Goal: Find specific page/section: Find specific page/section

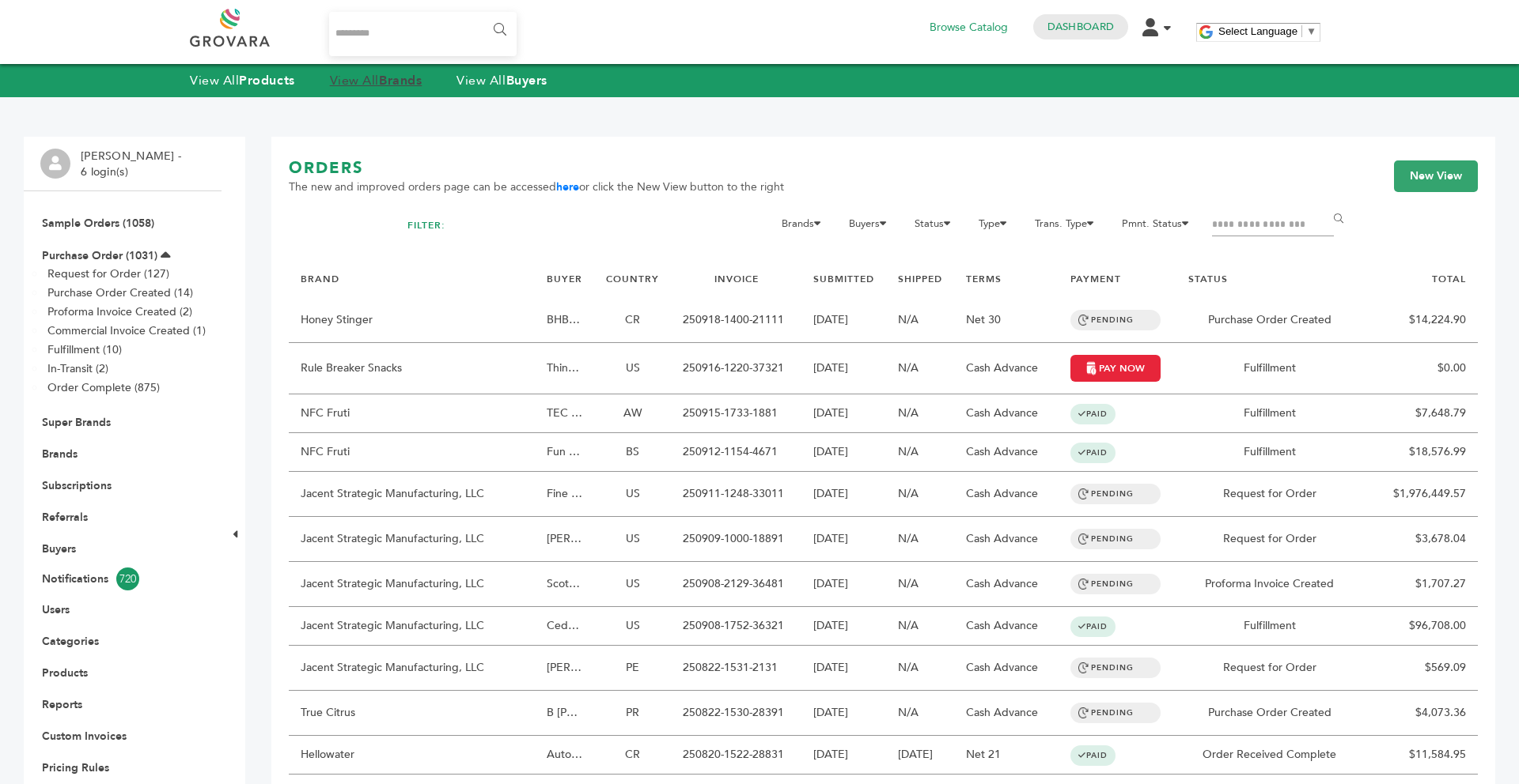
click at [394, 86] on strong "Brands" at bounding box center [399, 80] width 42 height 17
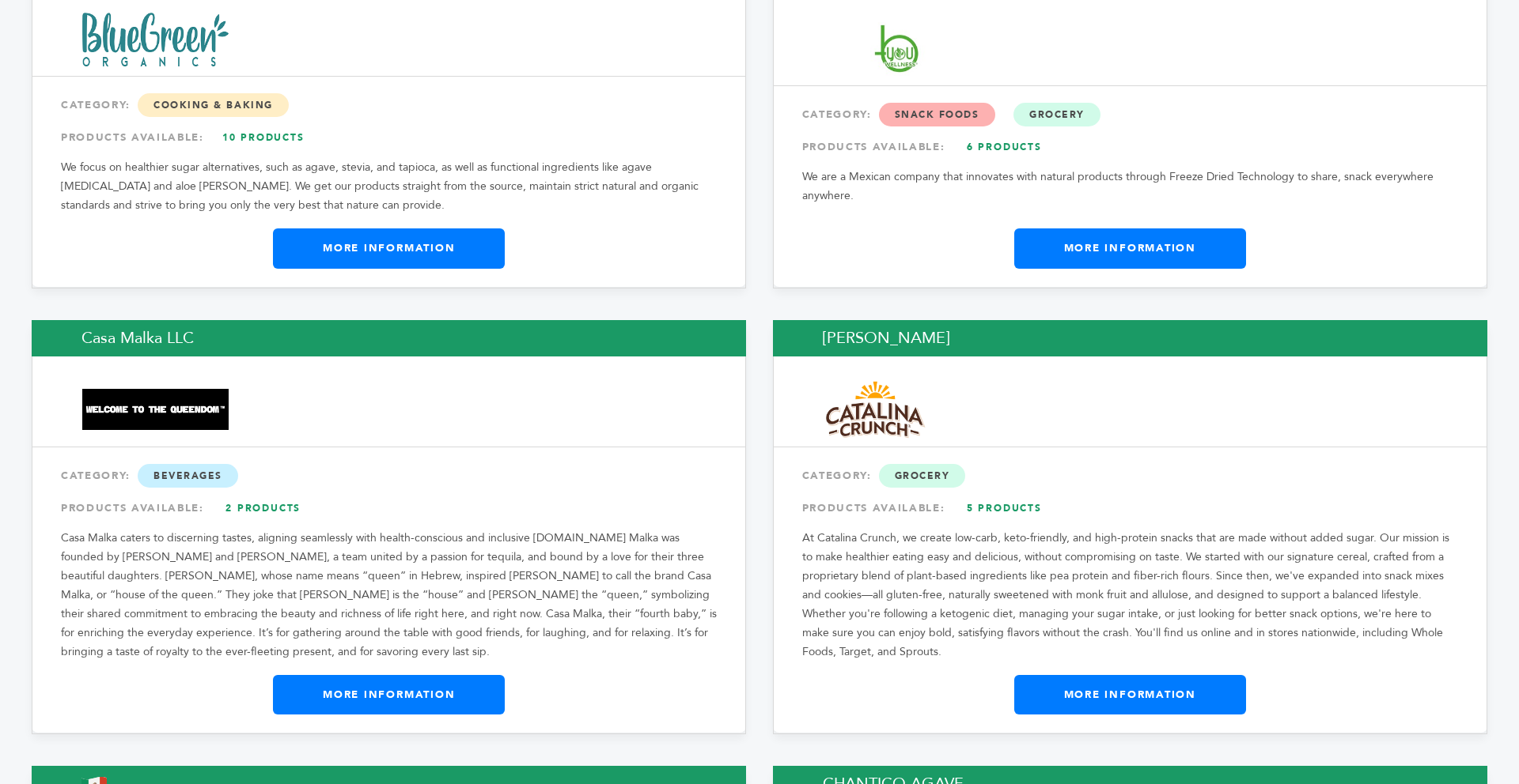
scroll to position [5440, 0]
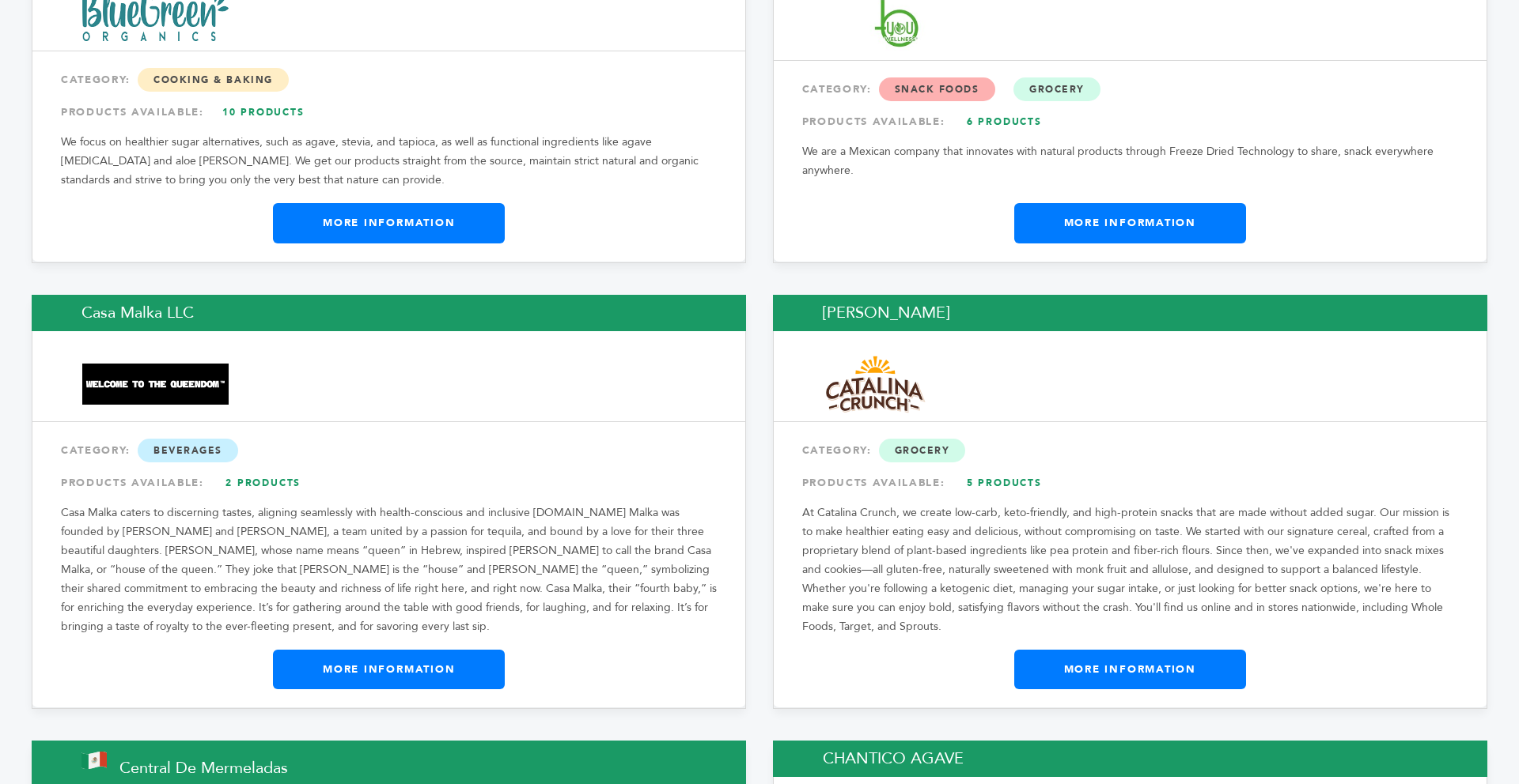
click at [1214, 650] on link "More Information" at bounding box center [1130, 670] width 232 height 40
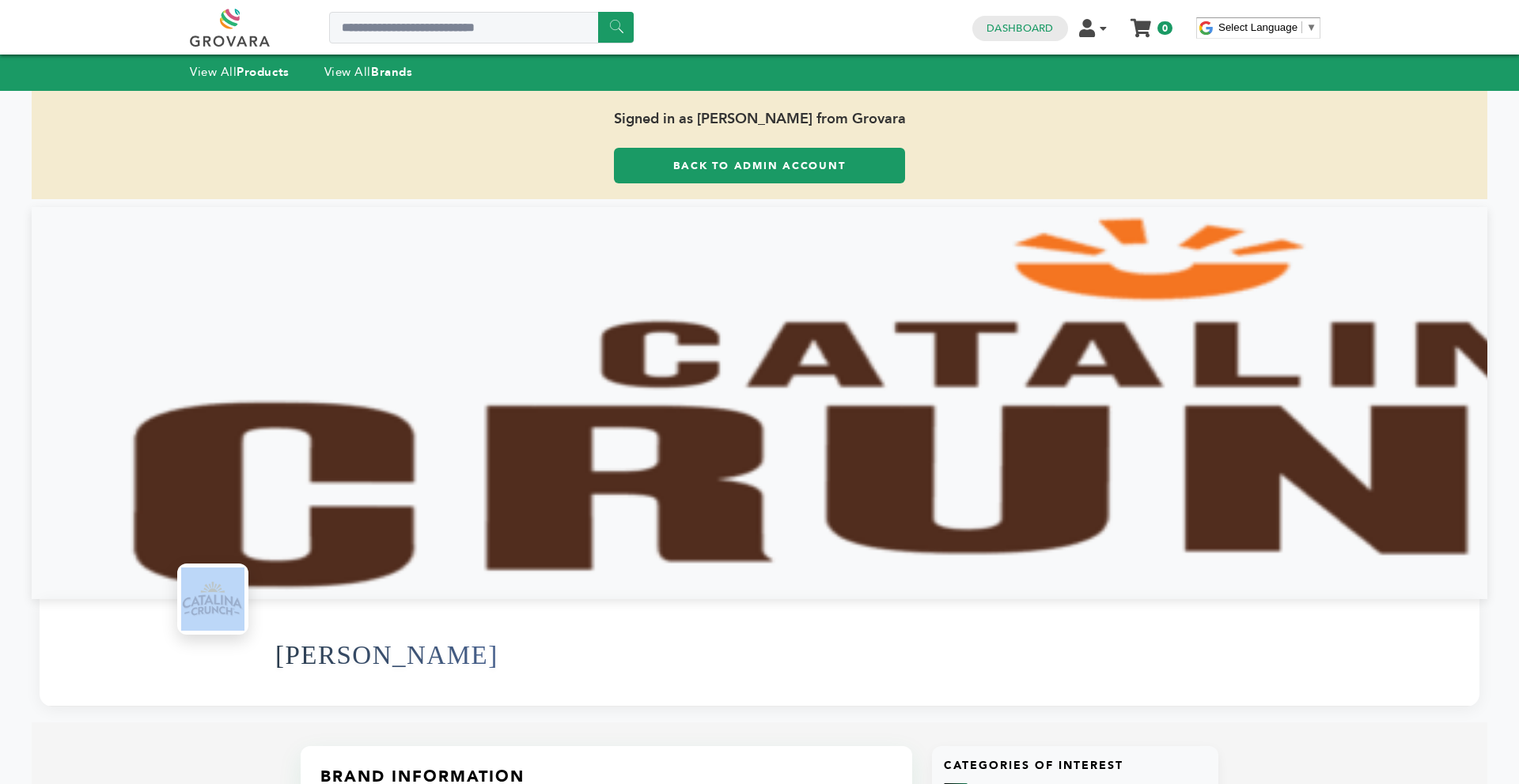
drag, startPoint x: 0, startPoint y: 0, endPoint x: 1035, endPoint y: 508, distance: 1152.9
click at [1035, 508] on section "[PERSON_NAME]" at bounding box center [759, 457] width 1455 height 500
click at [883, 418] on div at bounding box center [759, 403] width 1455 height 392
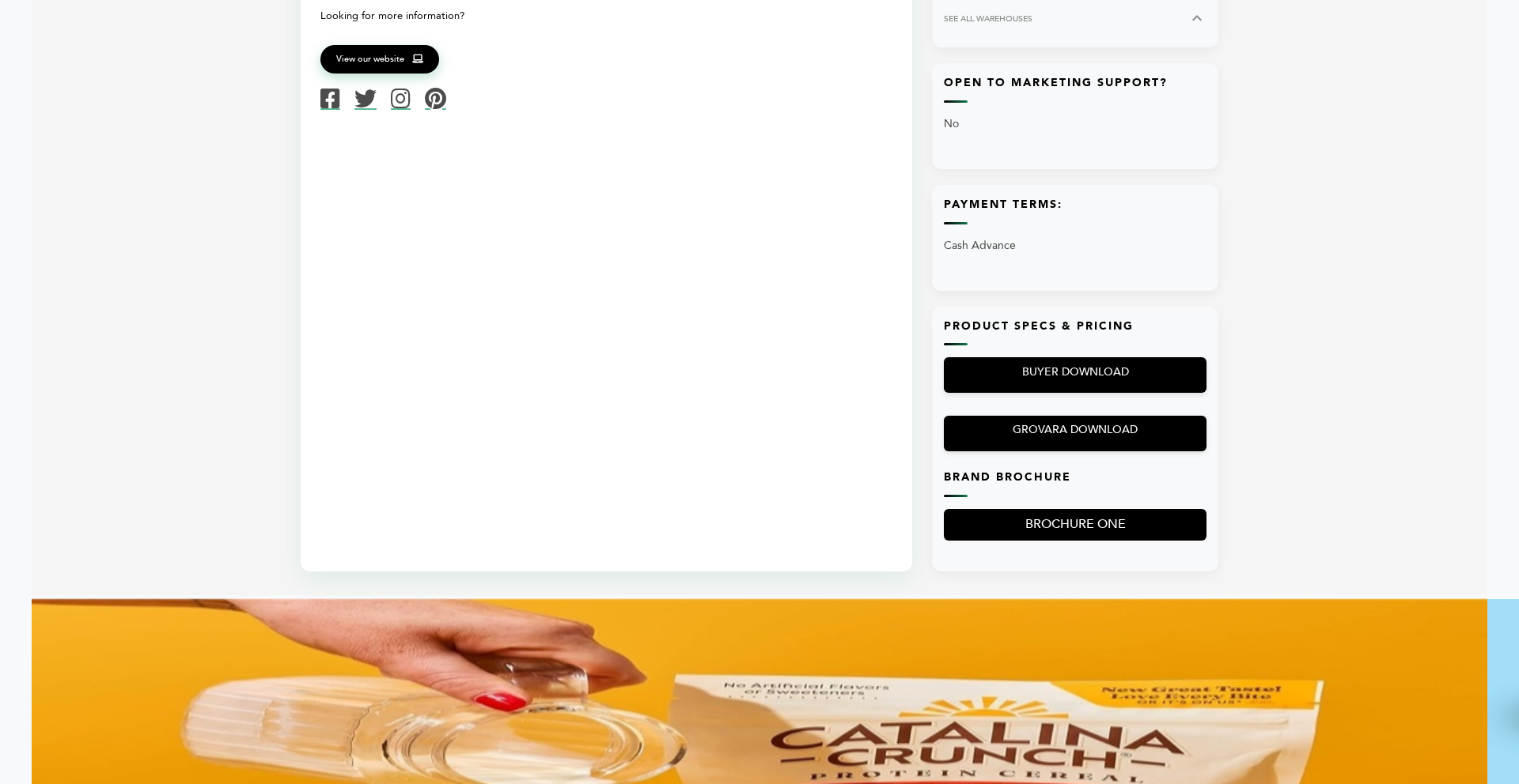
scroll to position [981, 0]
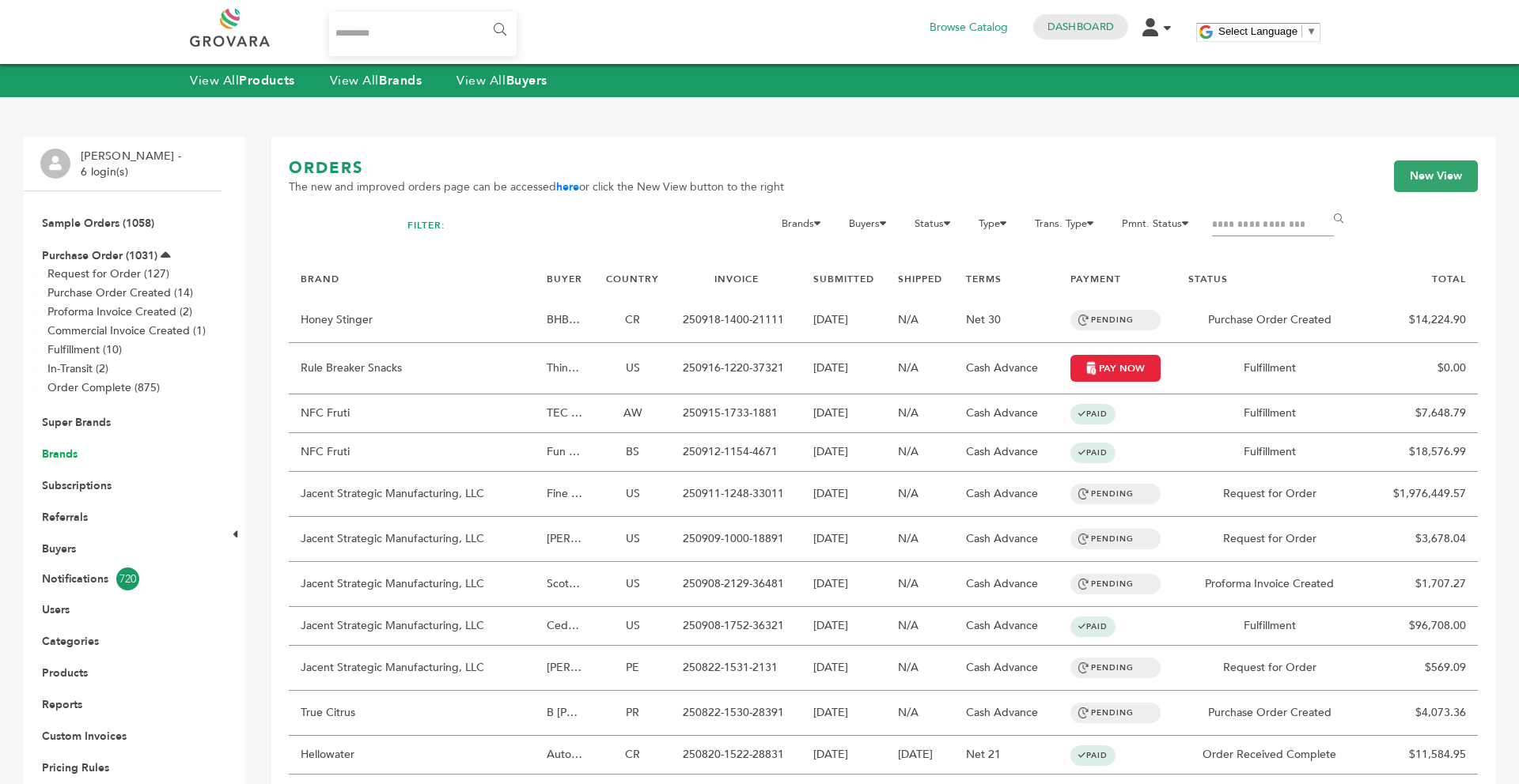
click at [63, 455] on link "Brands" at bounding box center [60, 454] width 36 height 15
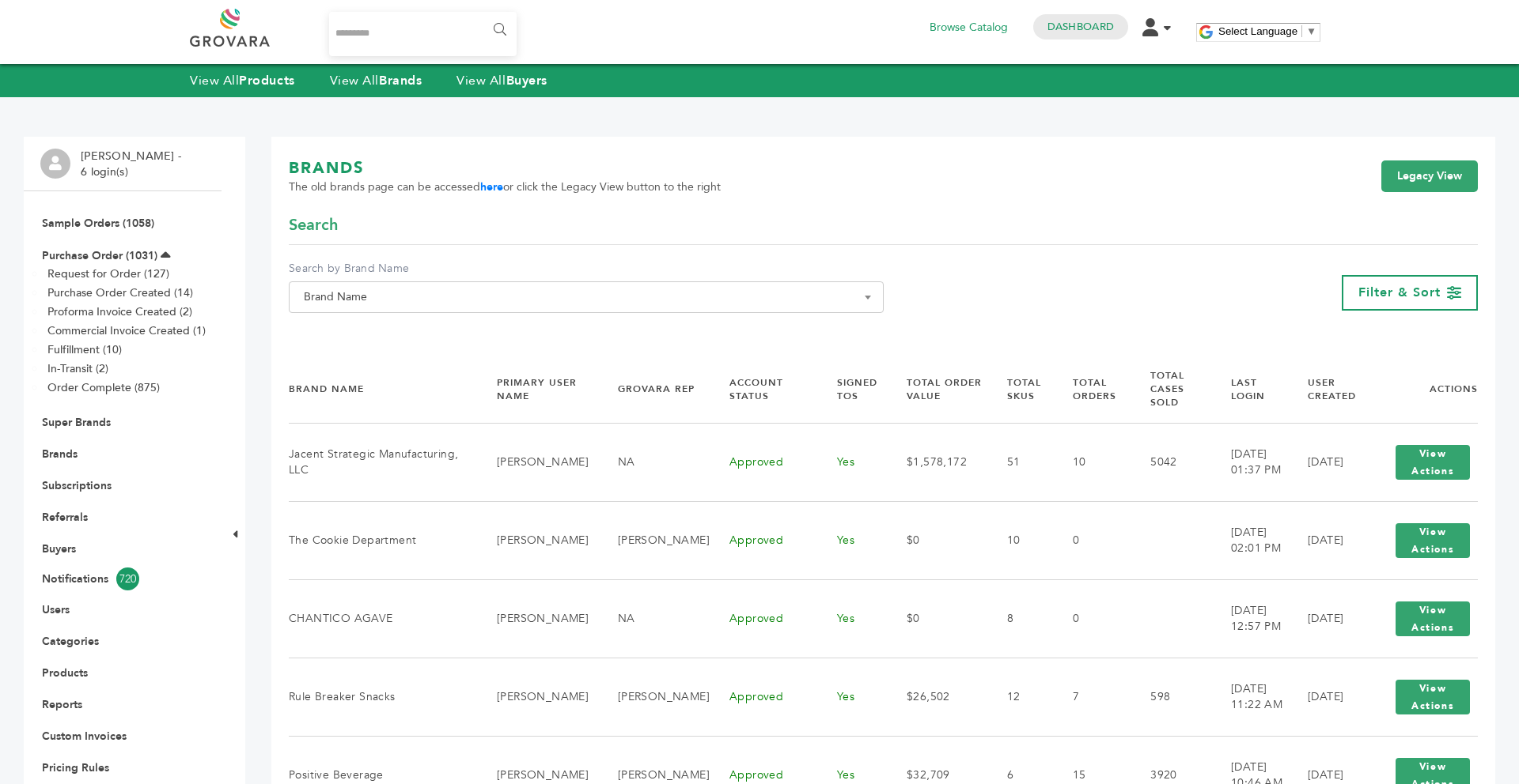
click at [410, 296] on span "Brand Name" at bounding box center [586, 297] width 577 height 22
click at [384, 320] on input "Search" at bounding box center [585, 326] width 587 height 20
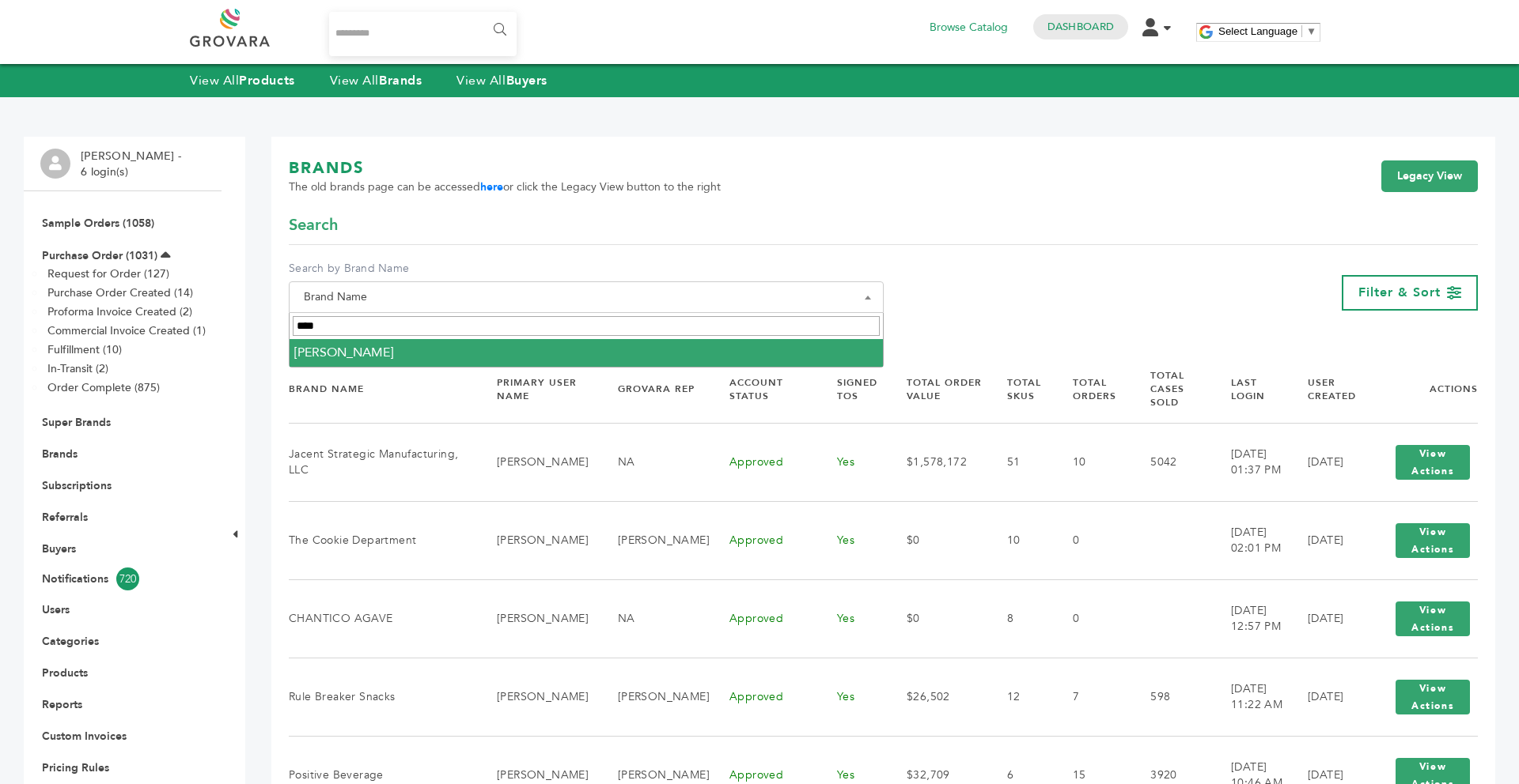
type input "****"
select select "**********"
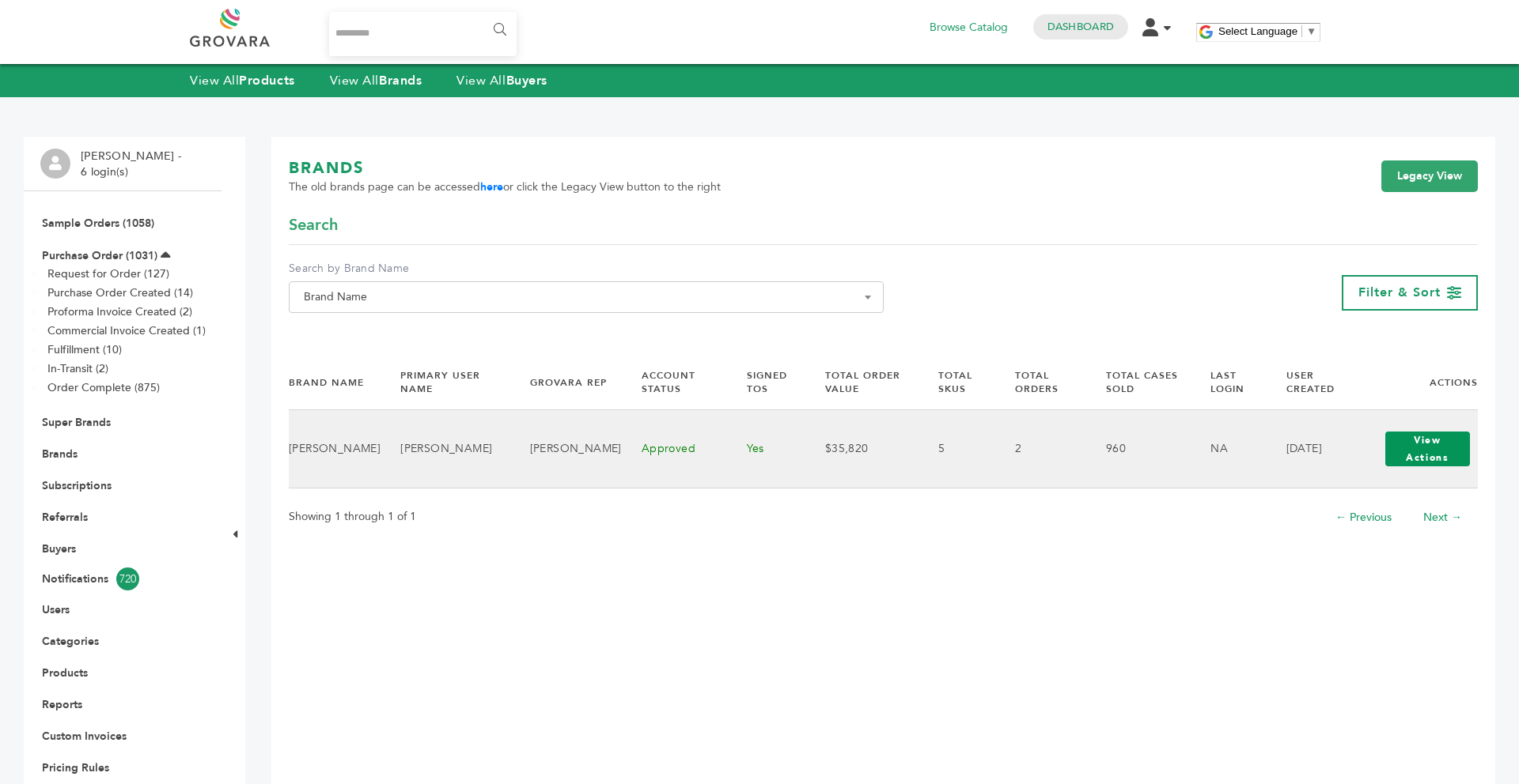
click at [1402, 459] on button "View Actions" at bounding box center [1427, 449] width 85 height 35
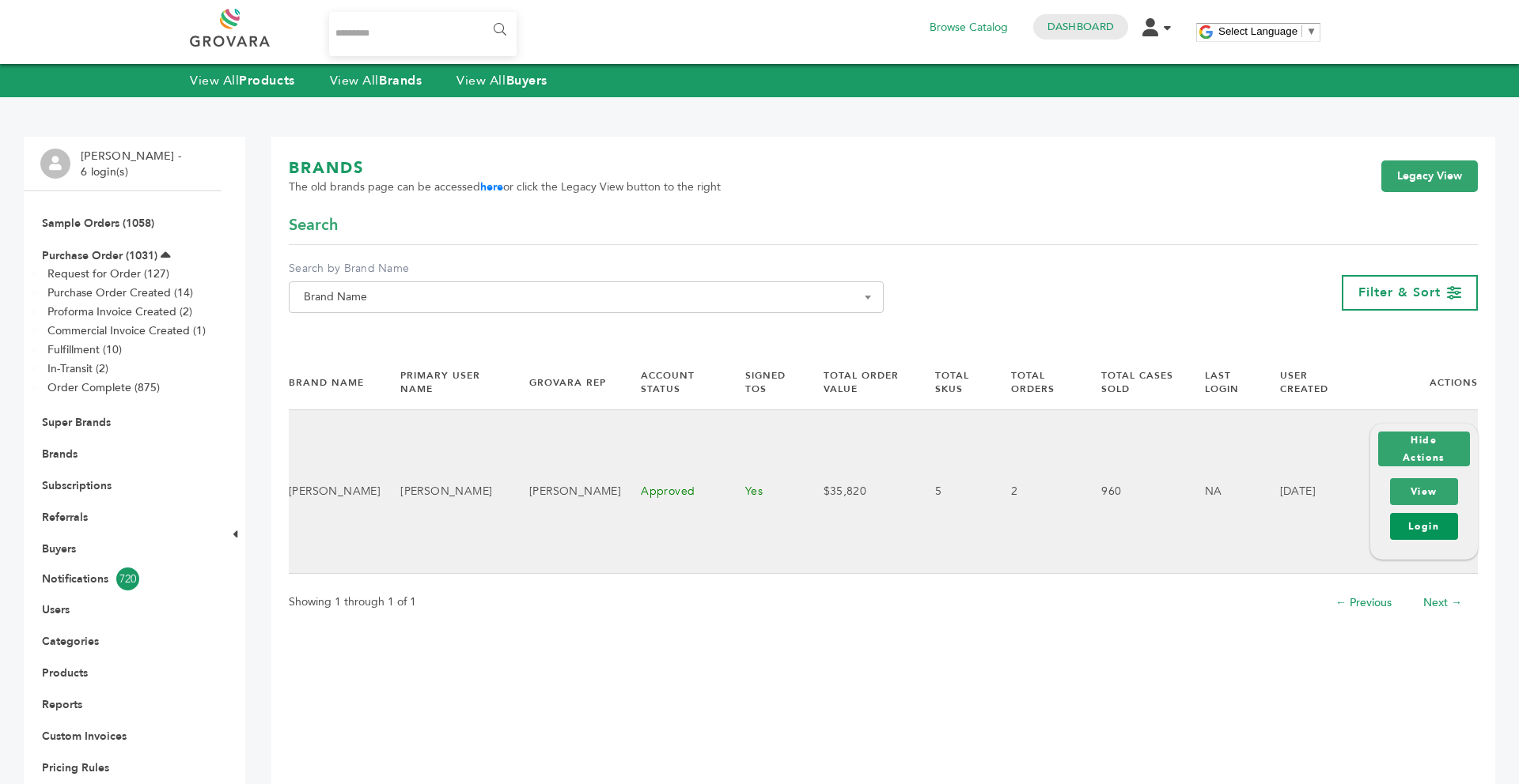
click at [1410, 525] on link "Login" at bounding box center [1424, 527] width 68 height 27
